Goal: Book appointment/travel/reservation

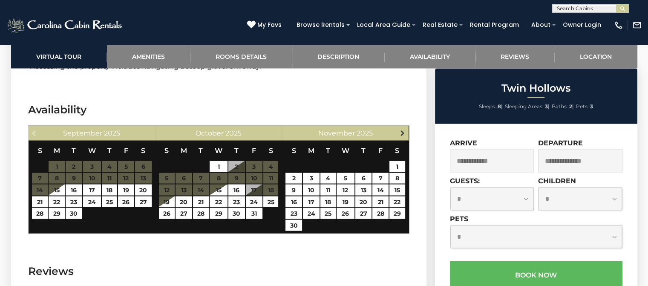
scroll to position [1556, 0]
click at [402, 129] on span "Next" at bounding box center [402, 132] width 7 height 7
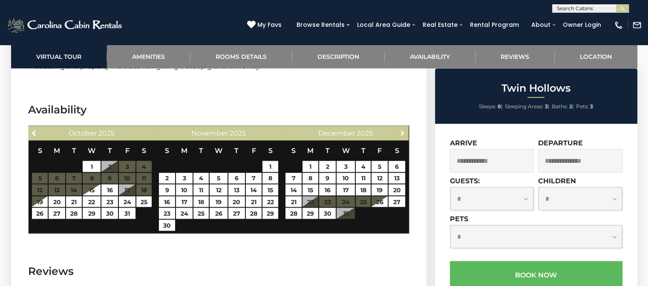
click at [402, 129] on span "Next" at bounding box center [402, 132] width 7 height 7
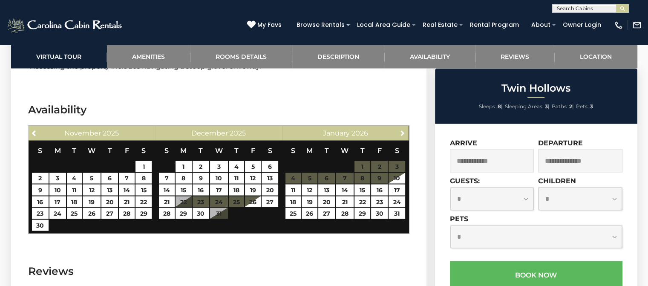
click at [402, 129] on span "Next" at bounding box center [402, 132] width 7 height 7
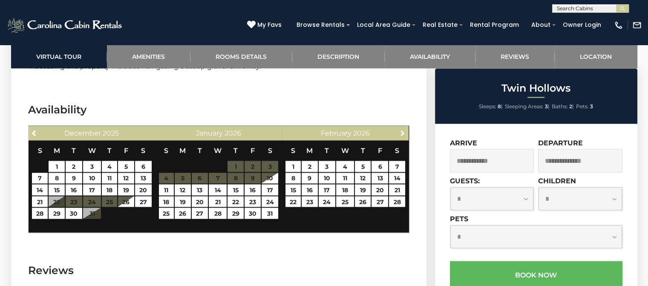
click at [402, 129] on span "Next" at bounding box center [402, 132] width 7 height 7
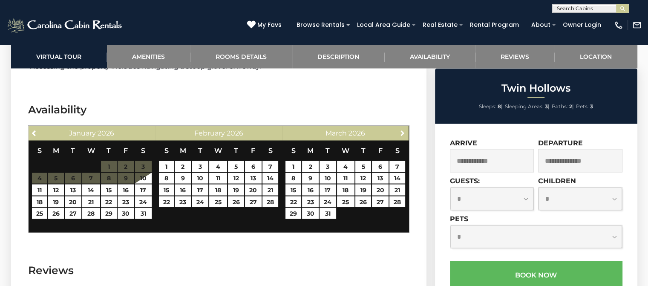
click at [402, 129] on span "Next" at bounding box center [402, 132] width 7 height 7
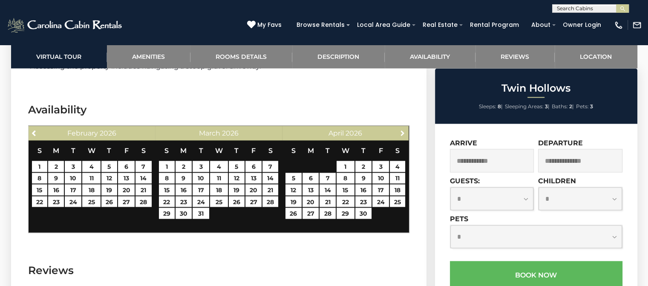
click at [402, 129] on span "Next" at bounding box center [402, 132] width 7 height 7
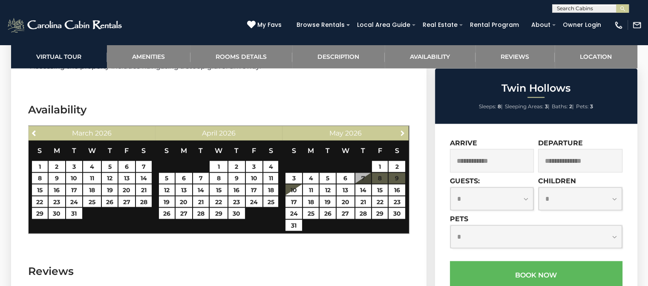
click at [402, 129] on span "Next" at bounding box center [402, 132] width 7 height 7
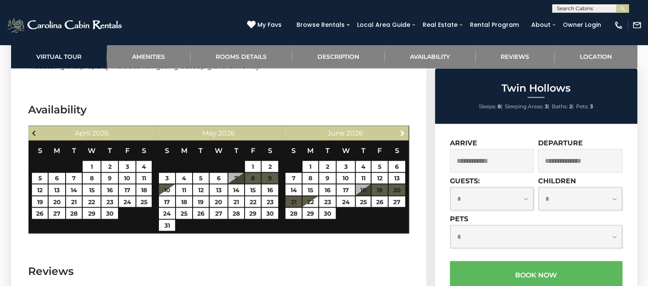
click at [36, 129] on span "Previous" at bounding box center [34, 132] width 7 height 7
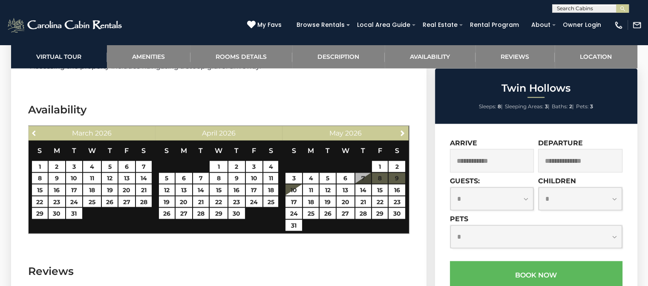
click at [36, 129] on span "Previous" at bounding box center [34, 132] width 7 height 7
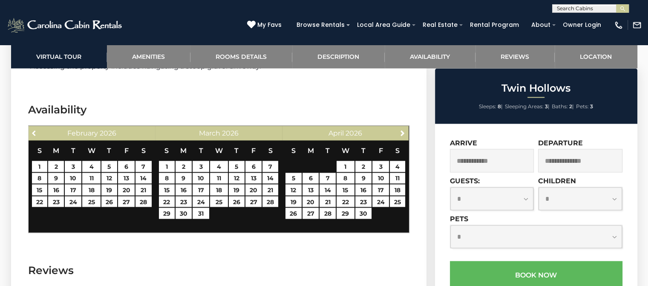
click at [36, 129] on span "Previous" at bounding box center [34, 132] width 7 height 7
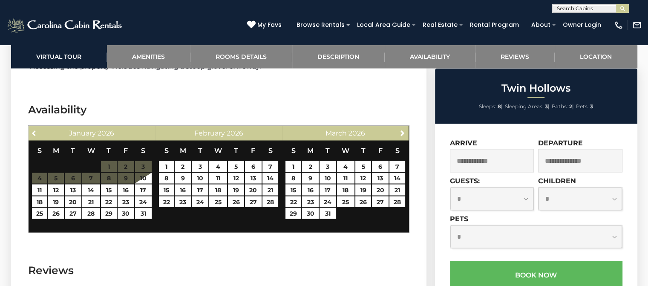
click at [36, 129] on span "Previous" at bounding box center [34, 132] width 7 height 7
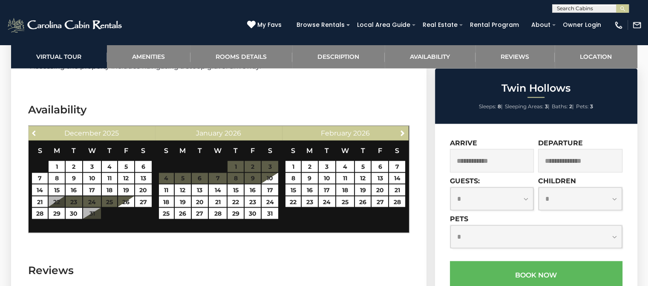
click at [36, 129] on span "Previous" at bounding box center [34, 132] width 7 height 7
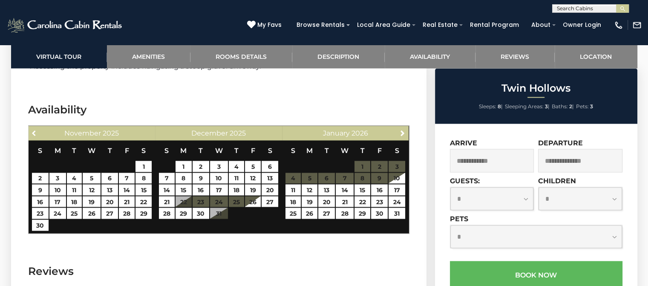
click at [36, 129] on span "Previous" at bounding box center [34, 132] width 7 height 7
